Goal: Check status

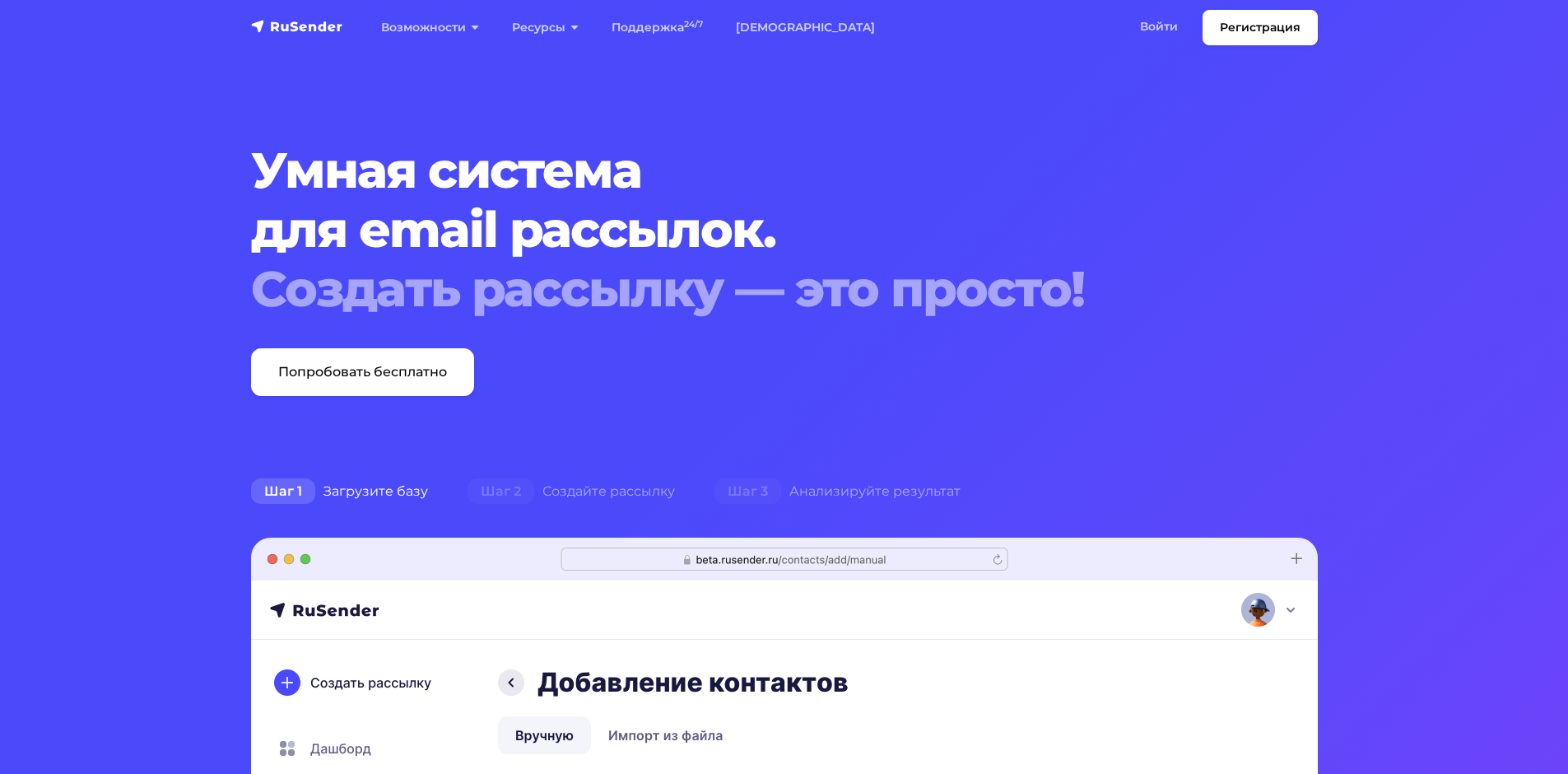
click at [222, 592] on section "Умная система для email рассылок. Создать рассылку — это просто! Попробовать бе…" at bounding box center [784, 781] width 1568 height 1563
click at [1160, 29] on link "Войти" at bounding box center [1159, 26] width 71 height 34
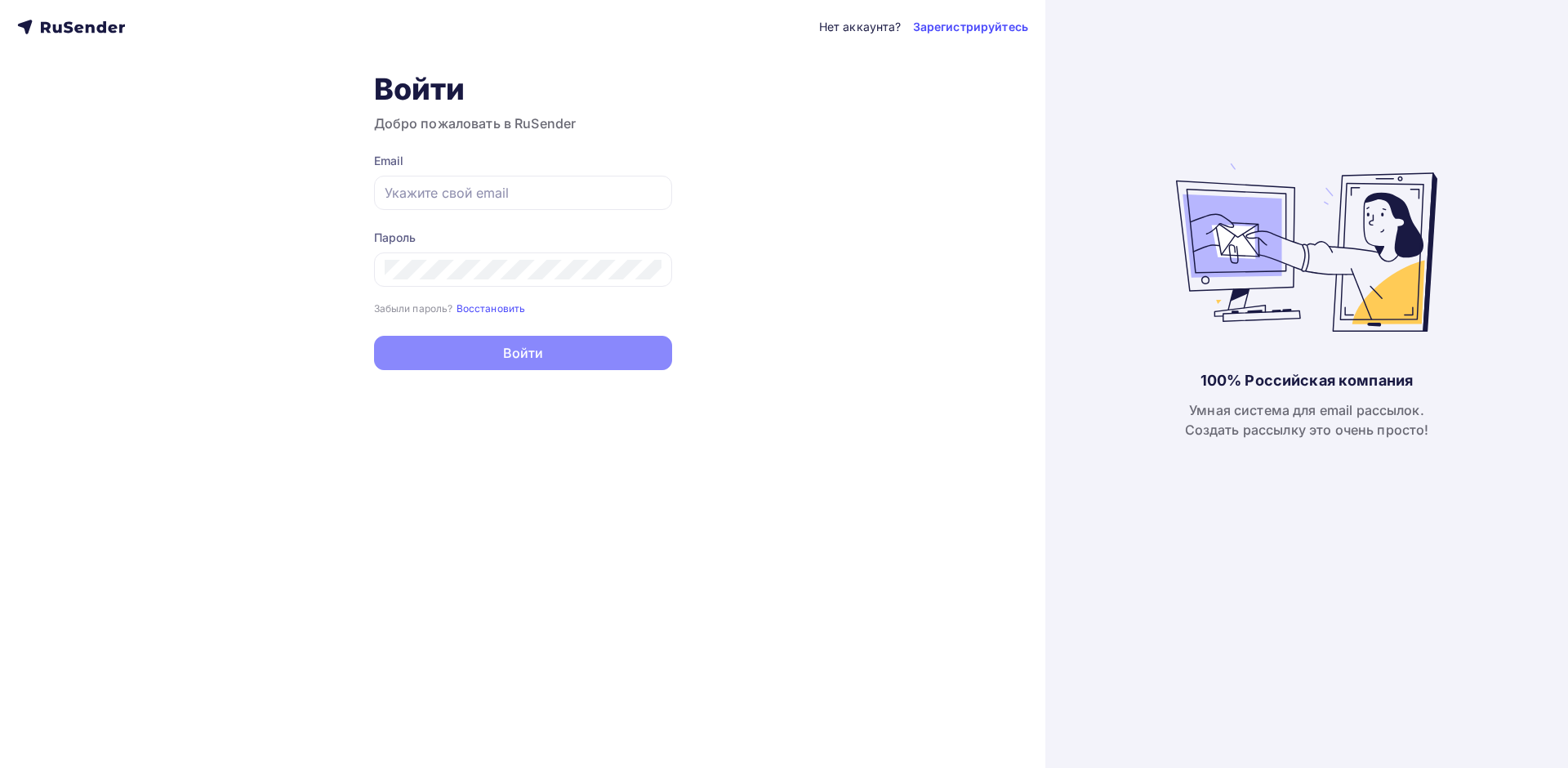
type input "s.savva@mastersoft.ru"
click at [565, 349] on button "Войти" at bounding box center [522, 353] width 298 height 35
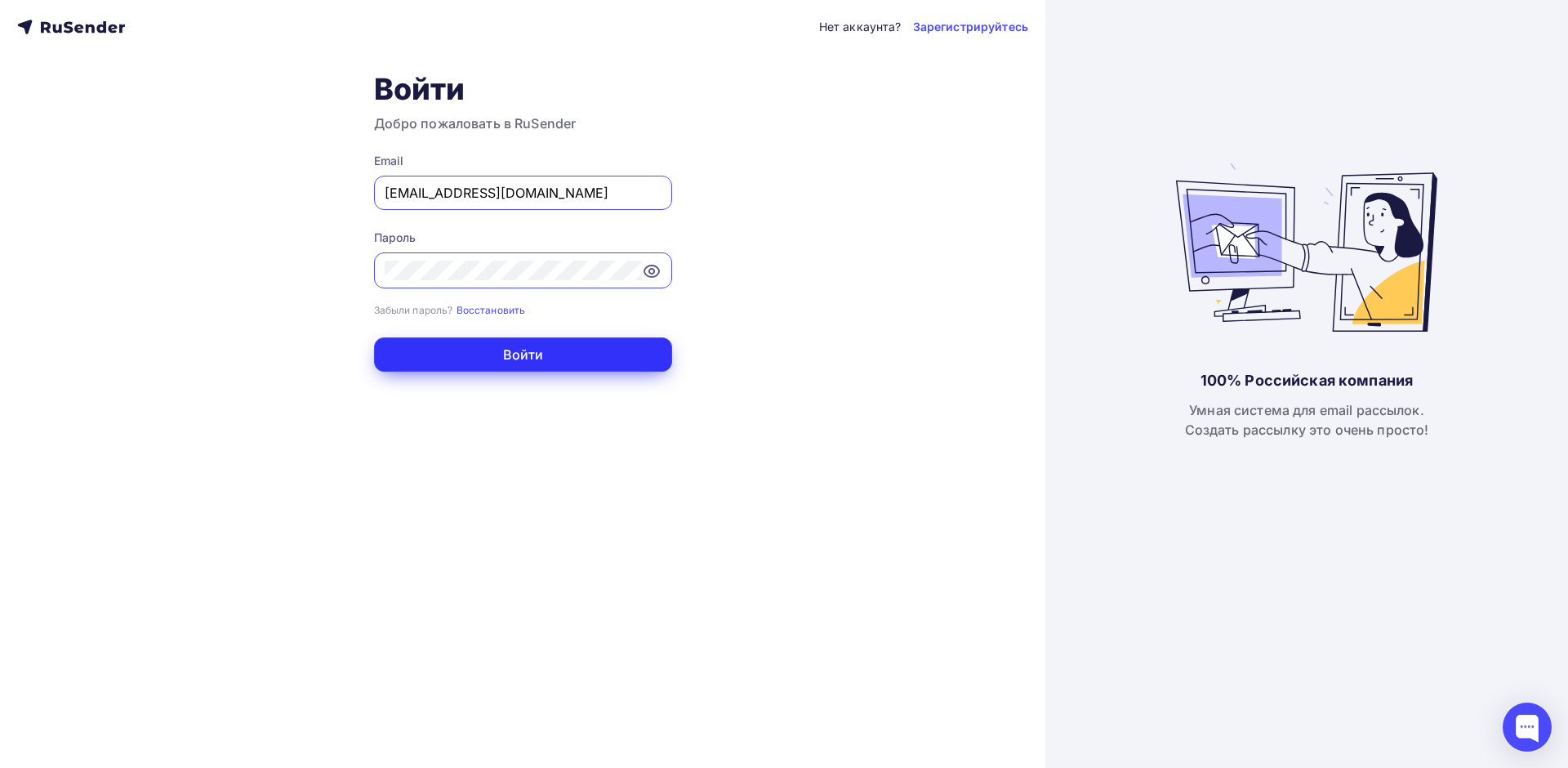
click at [561, 353] on button "Войти" at bounding box center [522, 355] width 298 height 35
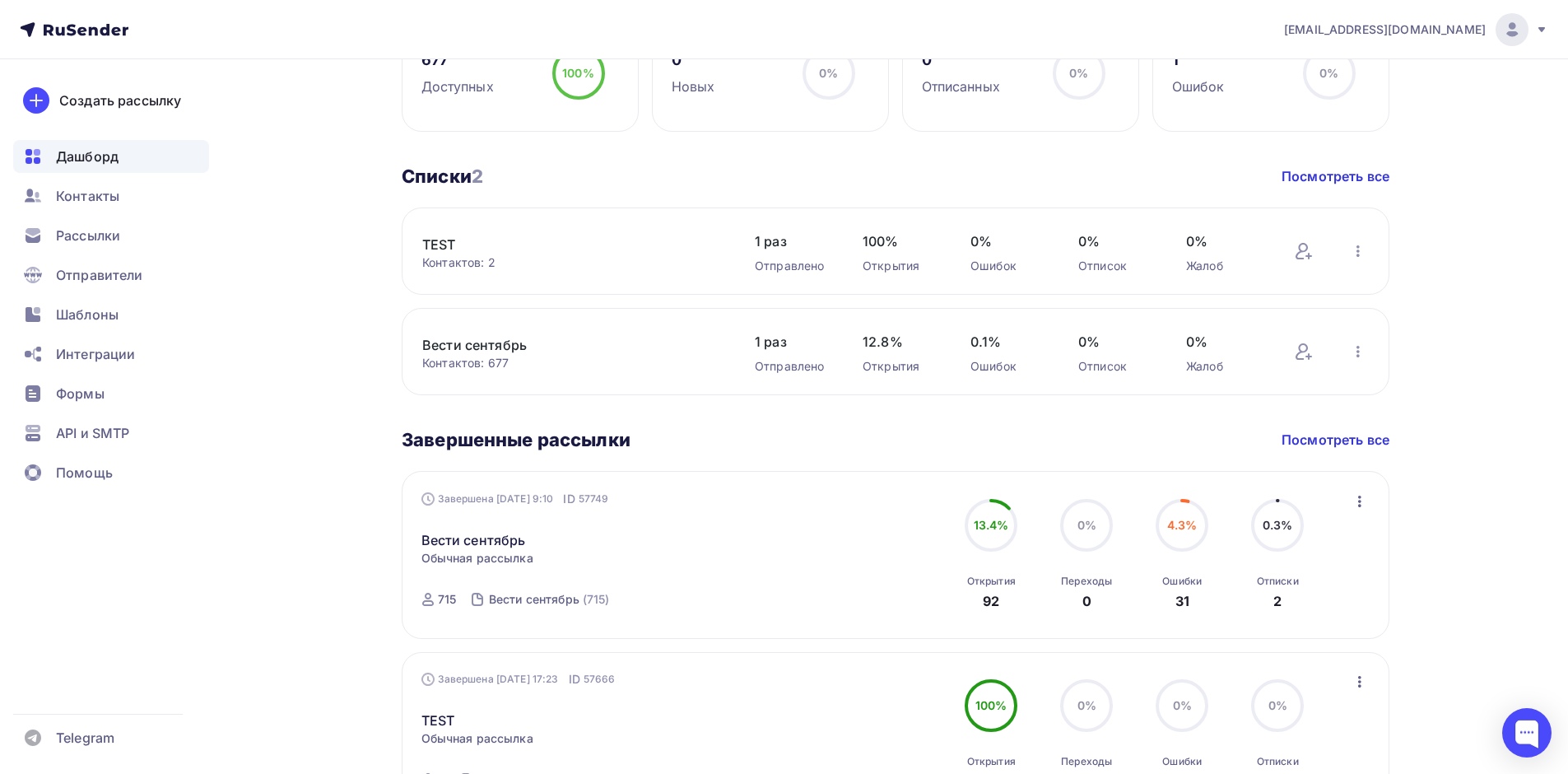
scroll to position [493, 0]
click at [1356, 349] on icon "button" at bounding box center [1358, 351] width 19 height 19
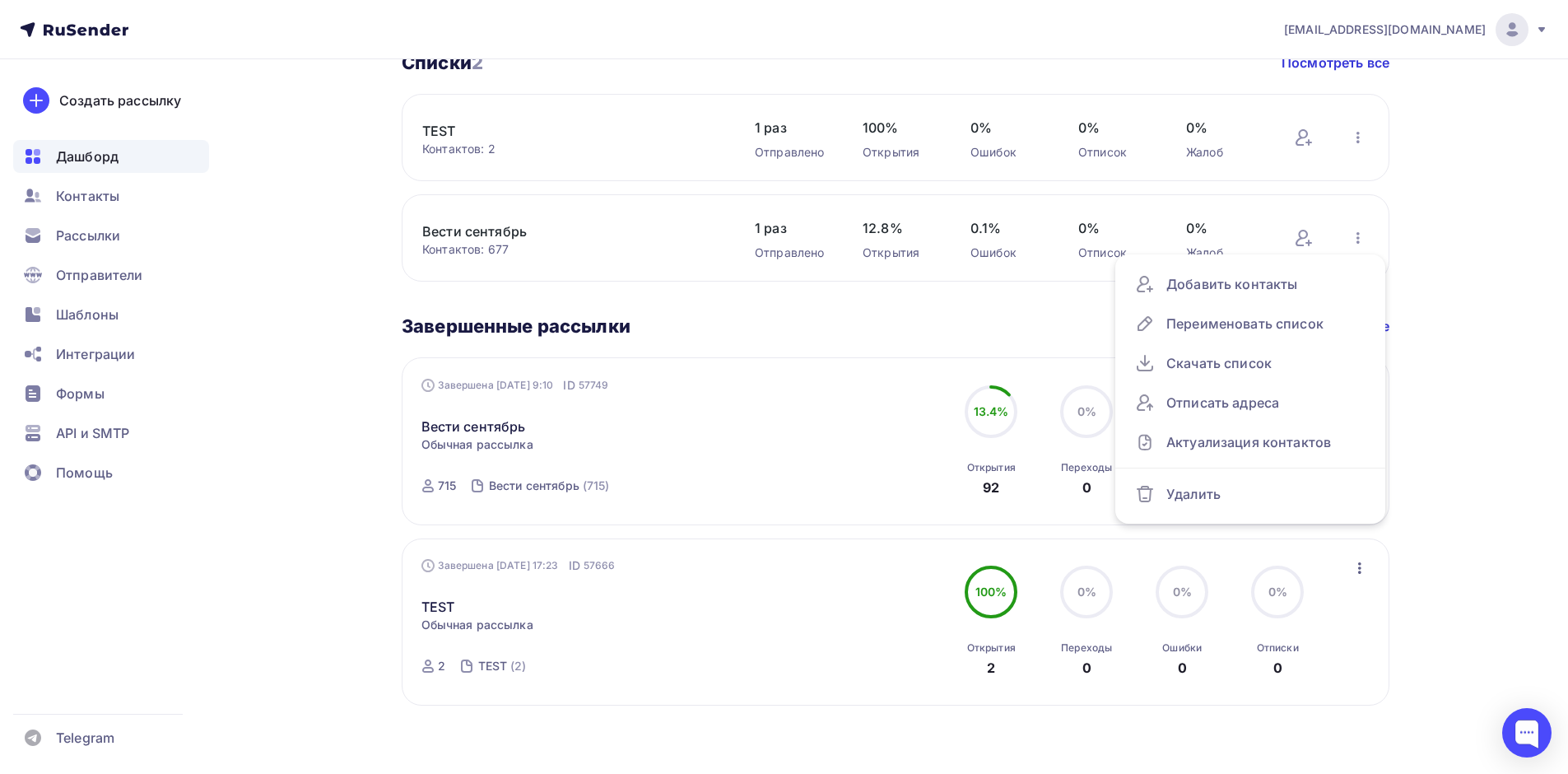
scroll to position [618, 0]
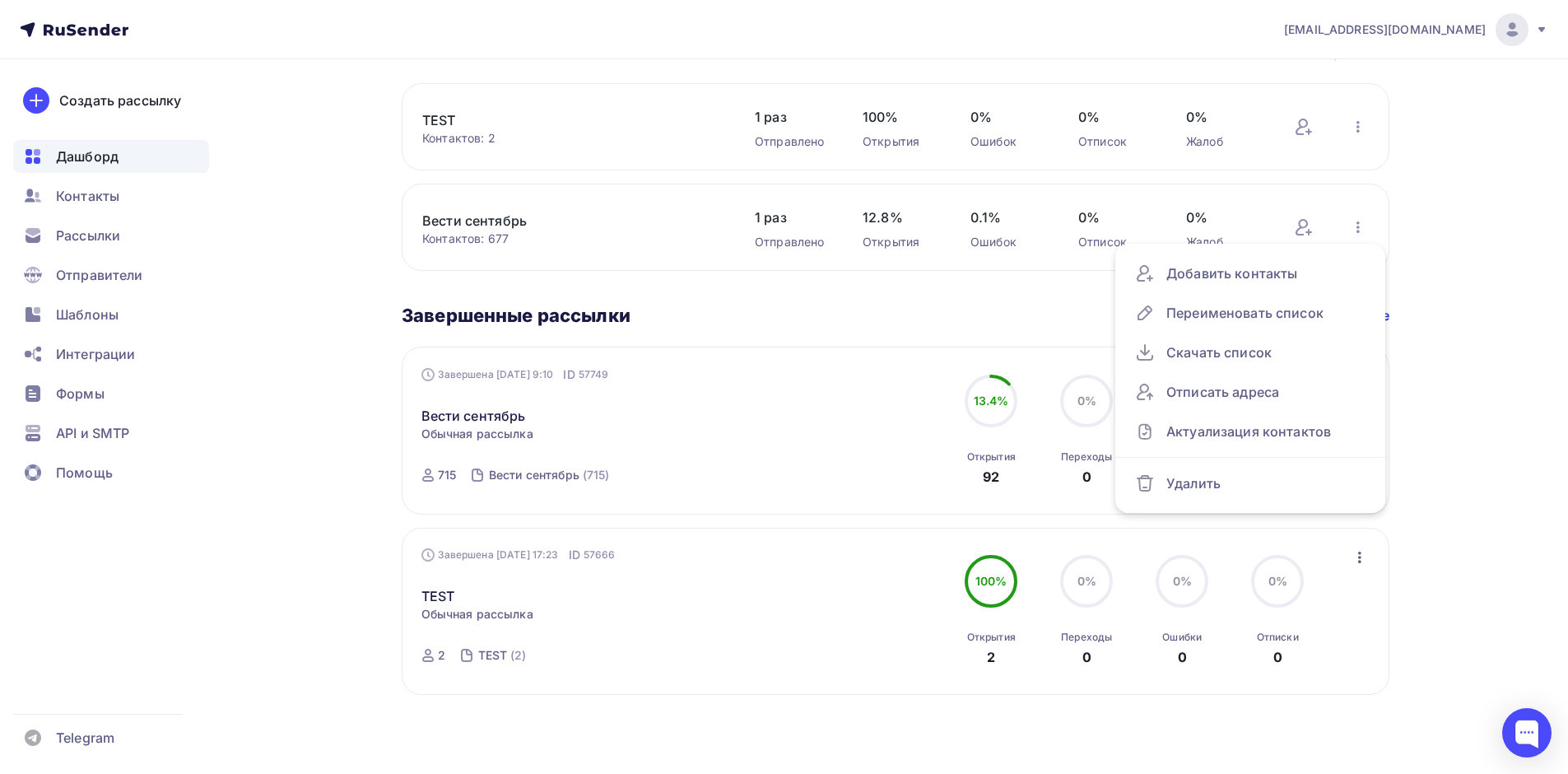
click at [733, 451] on div "Завершена 02.09.2025, 9:10 ID 57749 Вести сентябрь Статистика Обзор рассылки Ко…" at bounding box center [609, 430] width 375 height 128
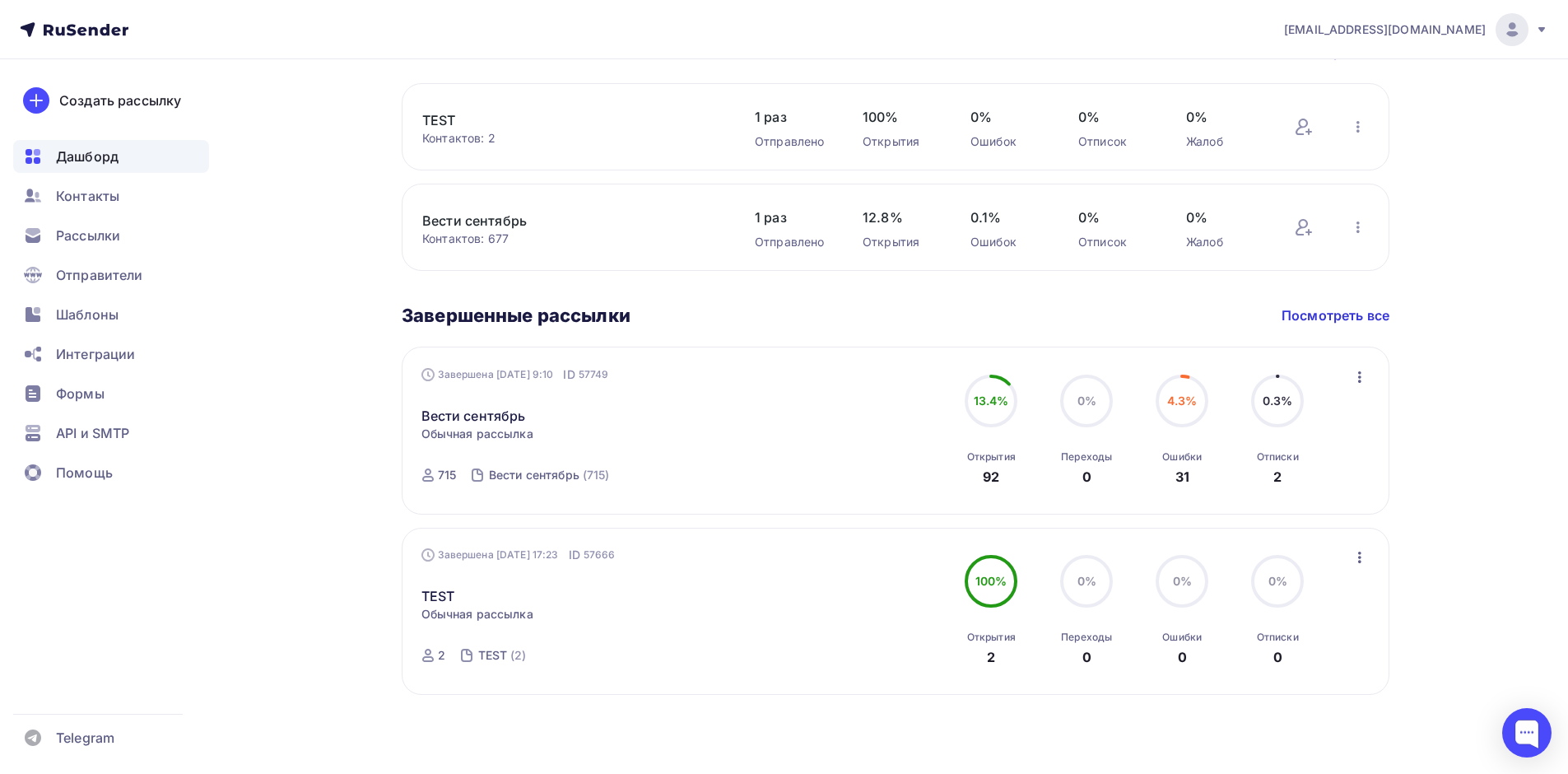
click at [1359, 370] on icon "button" at bounding box center [1360, 377] width 19 height 19
click at [1298, 422] on div "Статистика" at bounding box center [1284, 420] width 169 height 19
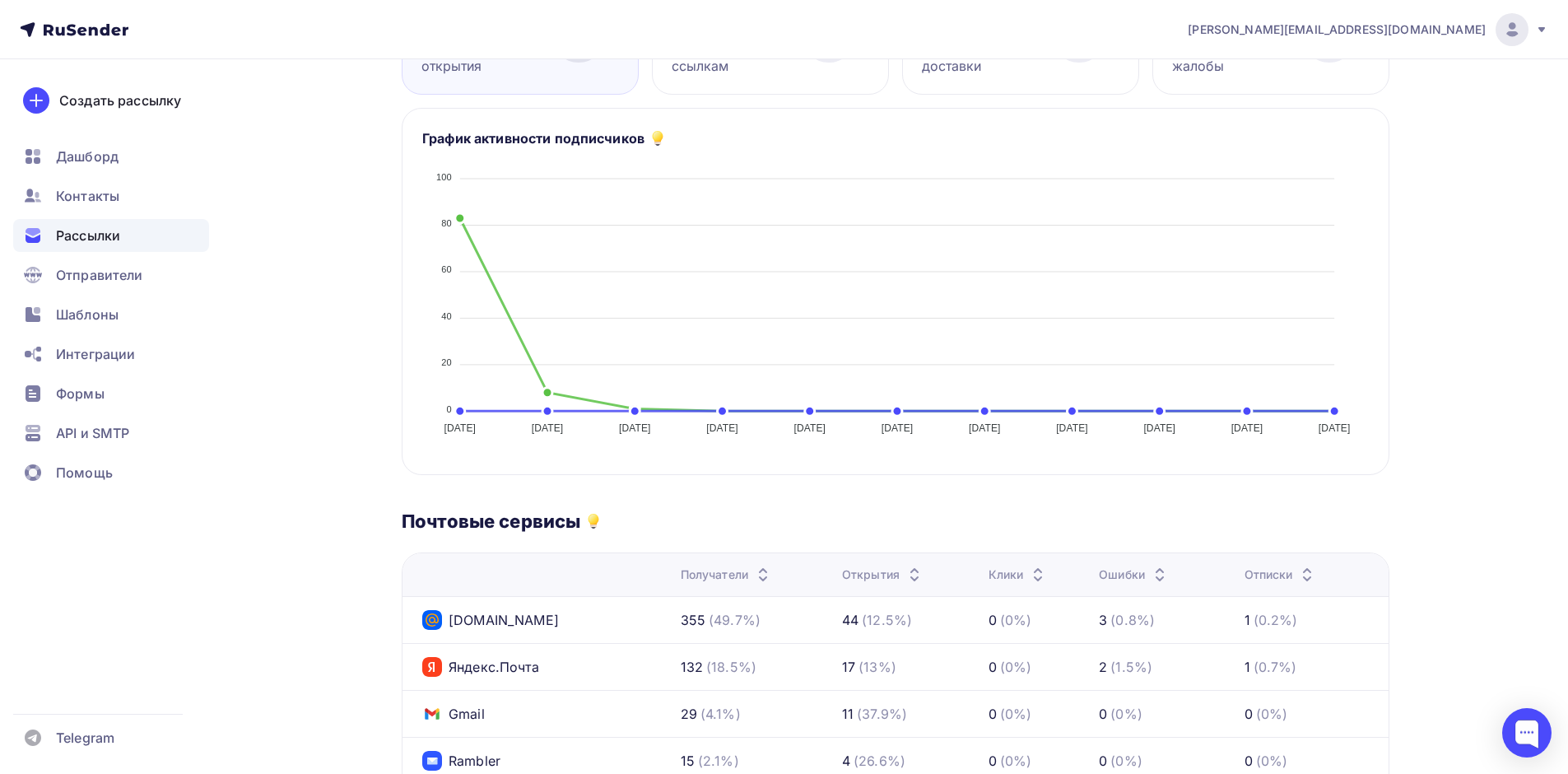
scroll to position [83, 0]
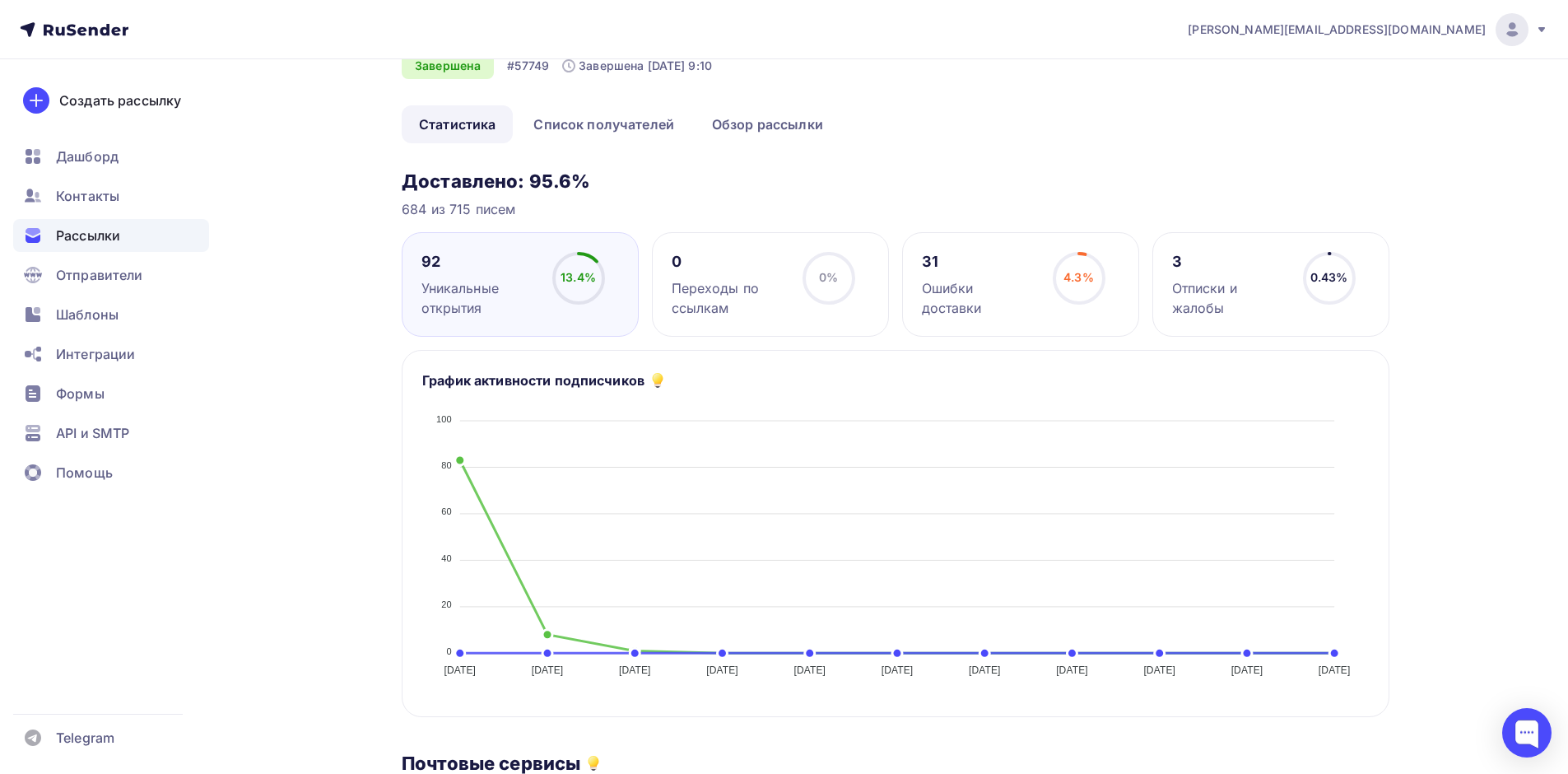
click at [989, 279] on div "Ошибки доставки" at bounding box center [979, 297] width 116 height 40
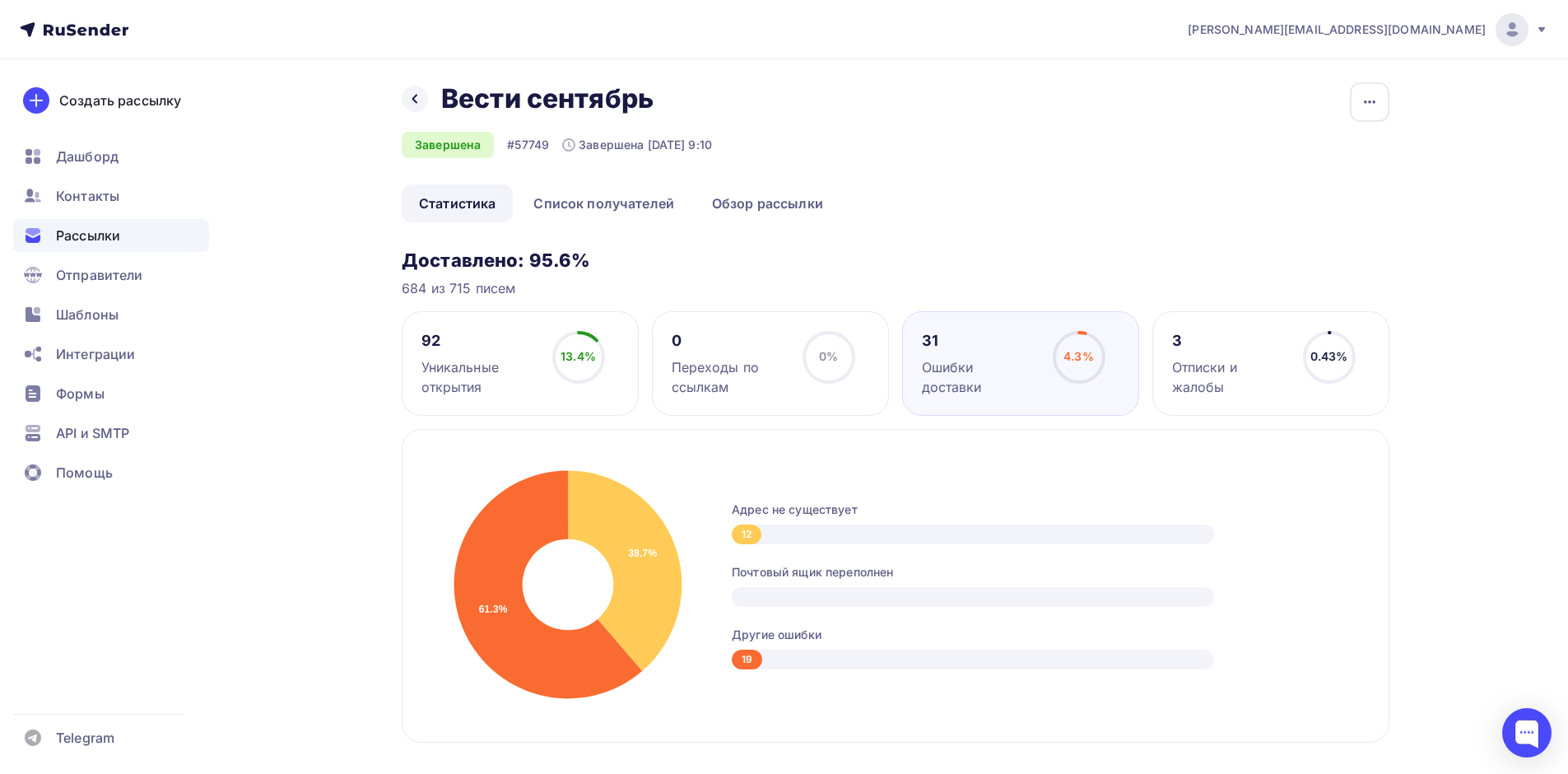
scroll to position [0, 0]
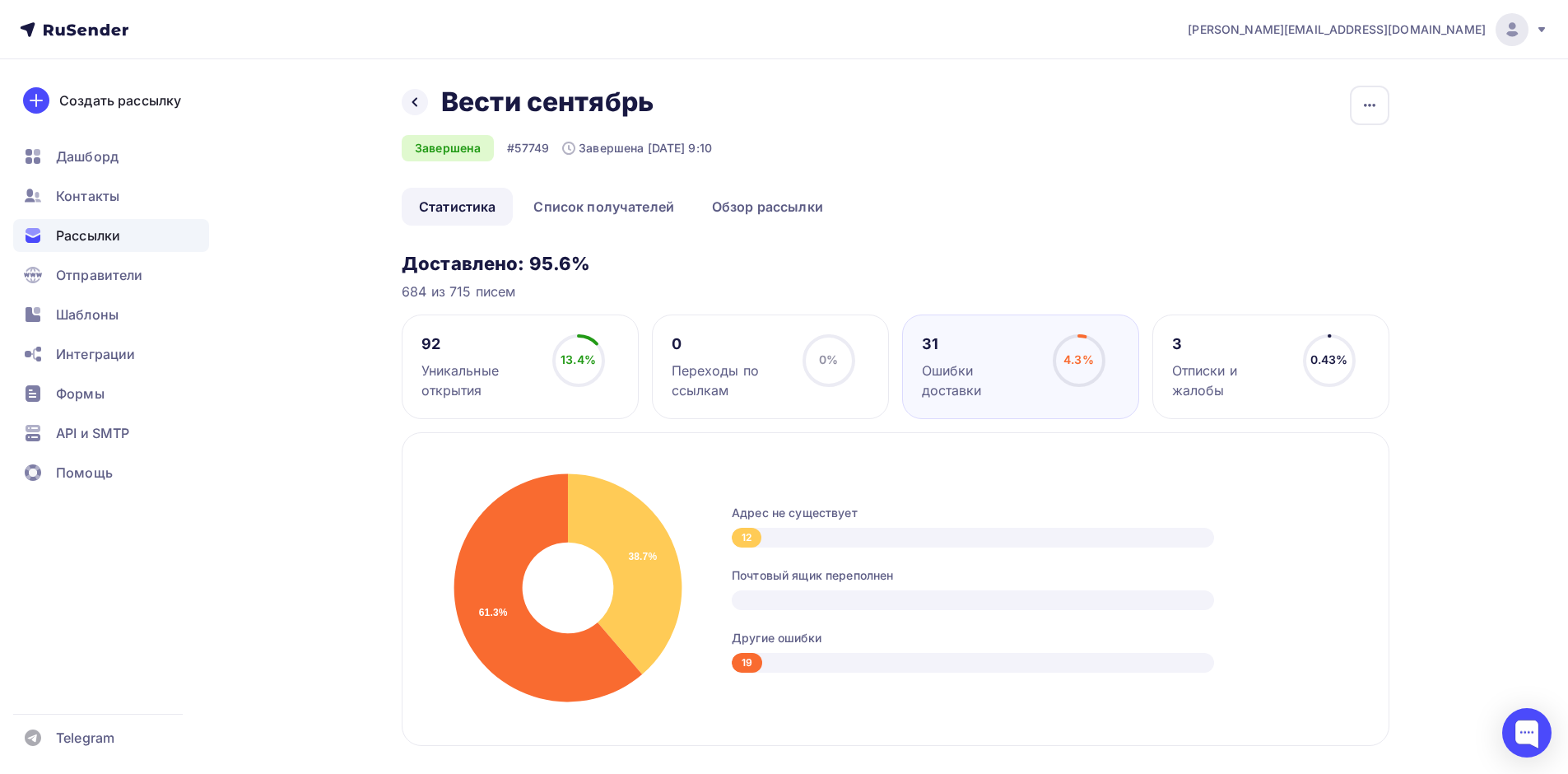
click at [1216, 357] on div "3 Отписки и жалобы" at bounding box center [1230, 367] width 116 height 66
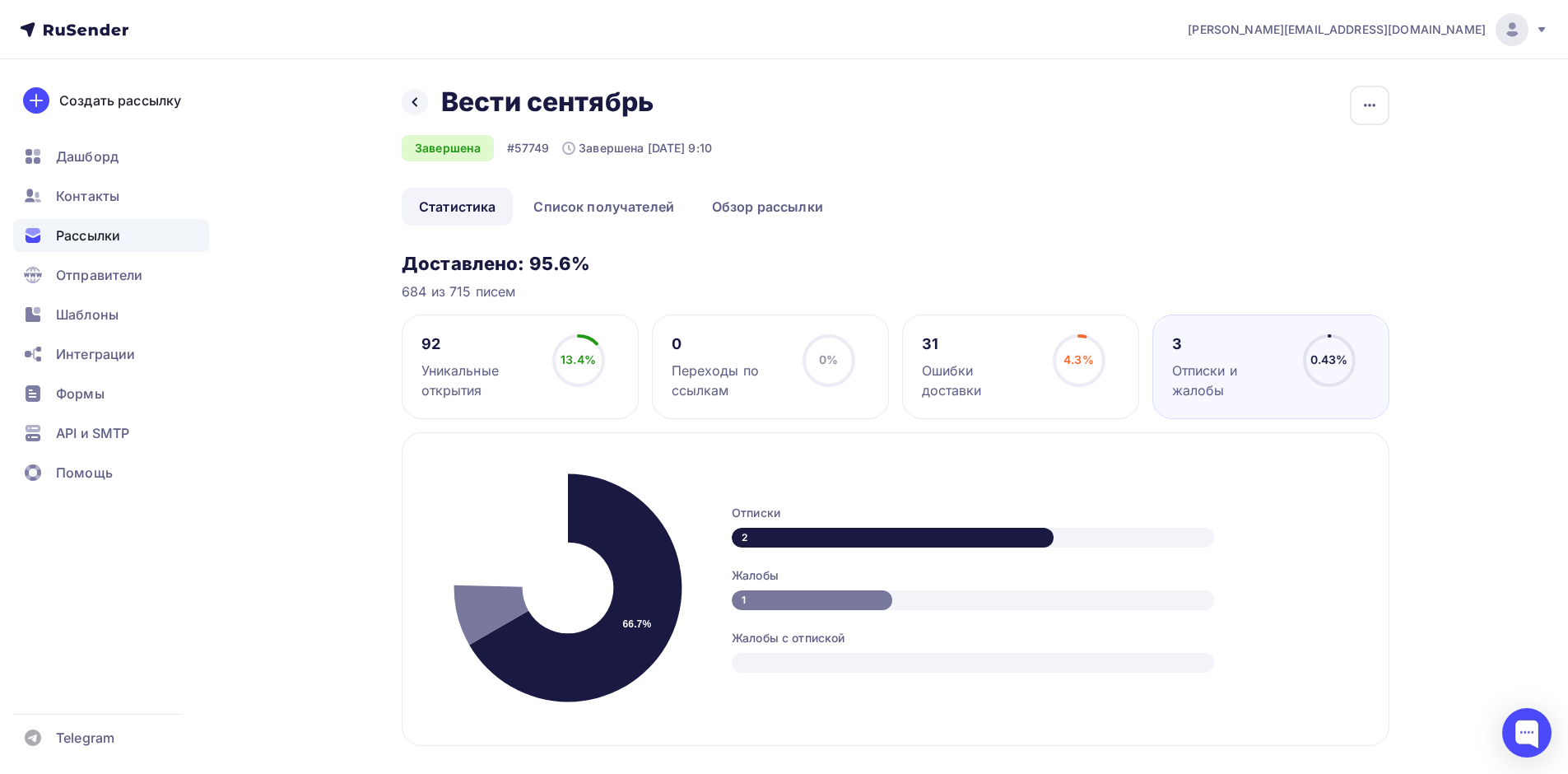
scroll to position [576, 0]
